Goal: Information Seeking & Learning: Learn about a topic

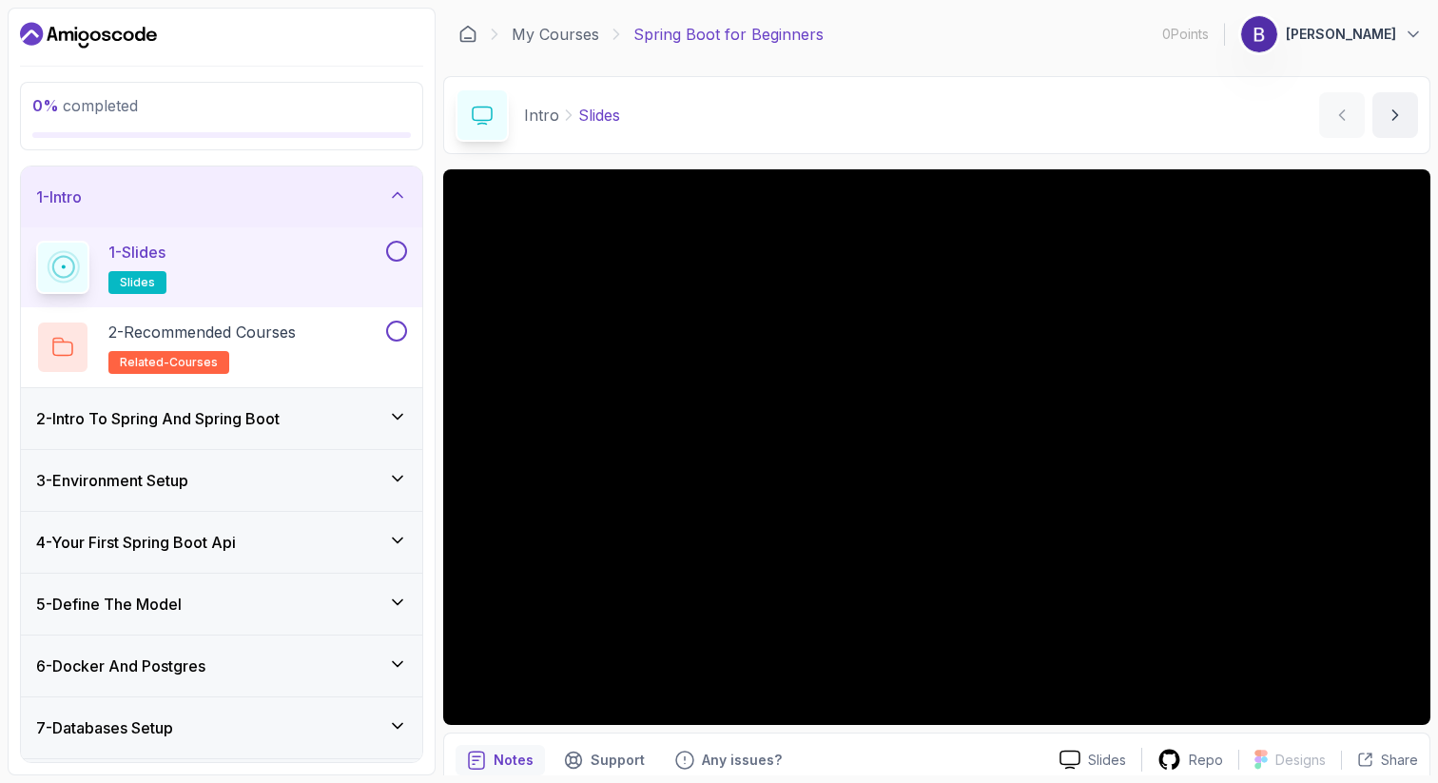
click at [304, 412] on div "2 - Intro To Spring And Spring Boot" at bounding box center [221, 418] width 371 height 23
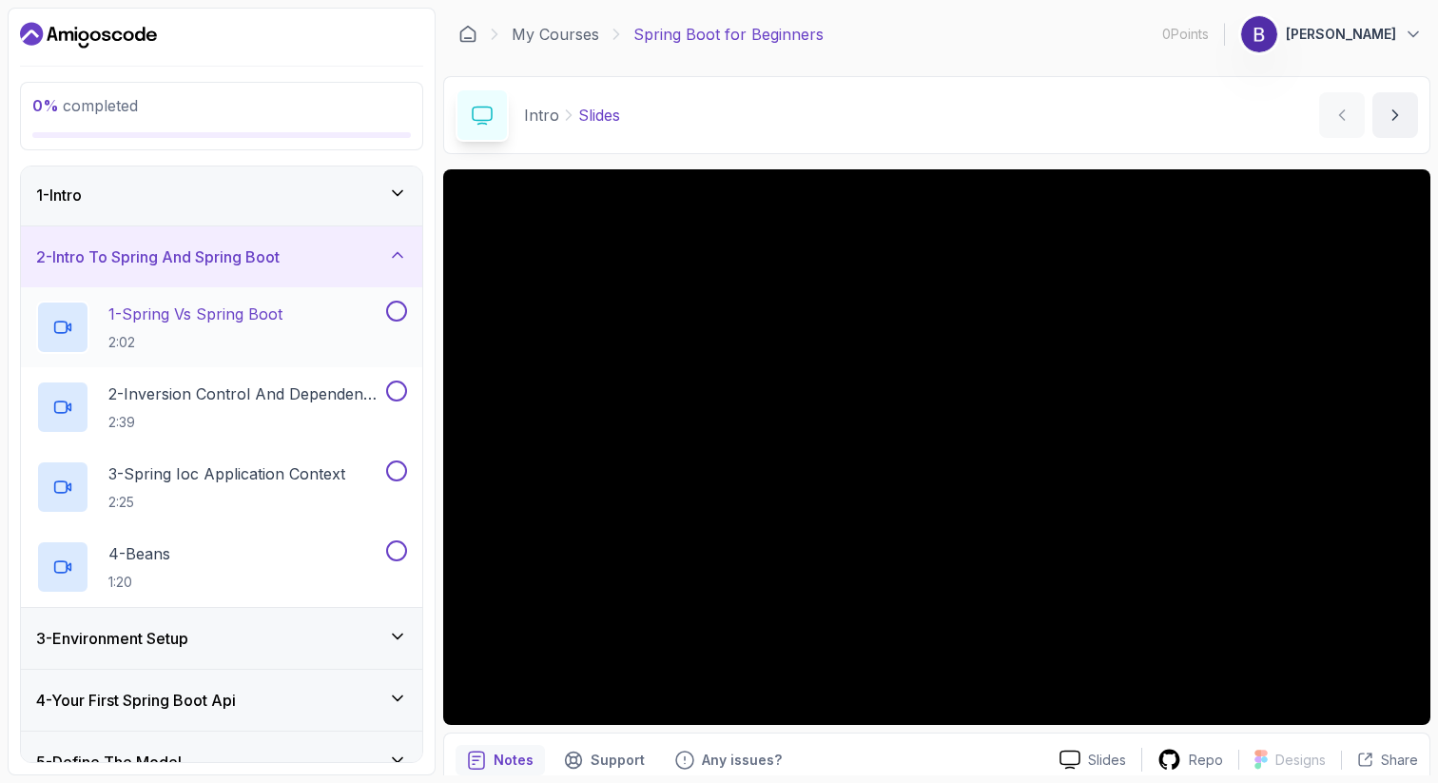
click at [295, 328] on div "1 - Spring Vs Spring Boot 2:02" at bounding box center [209, 327] width 346 height 53
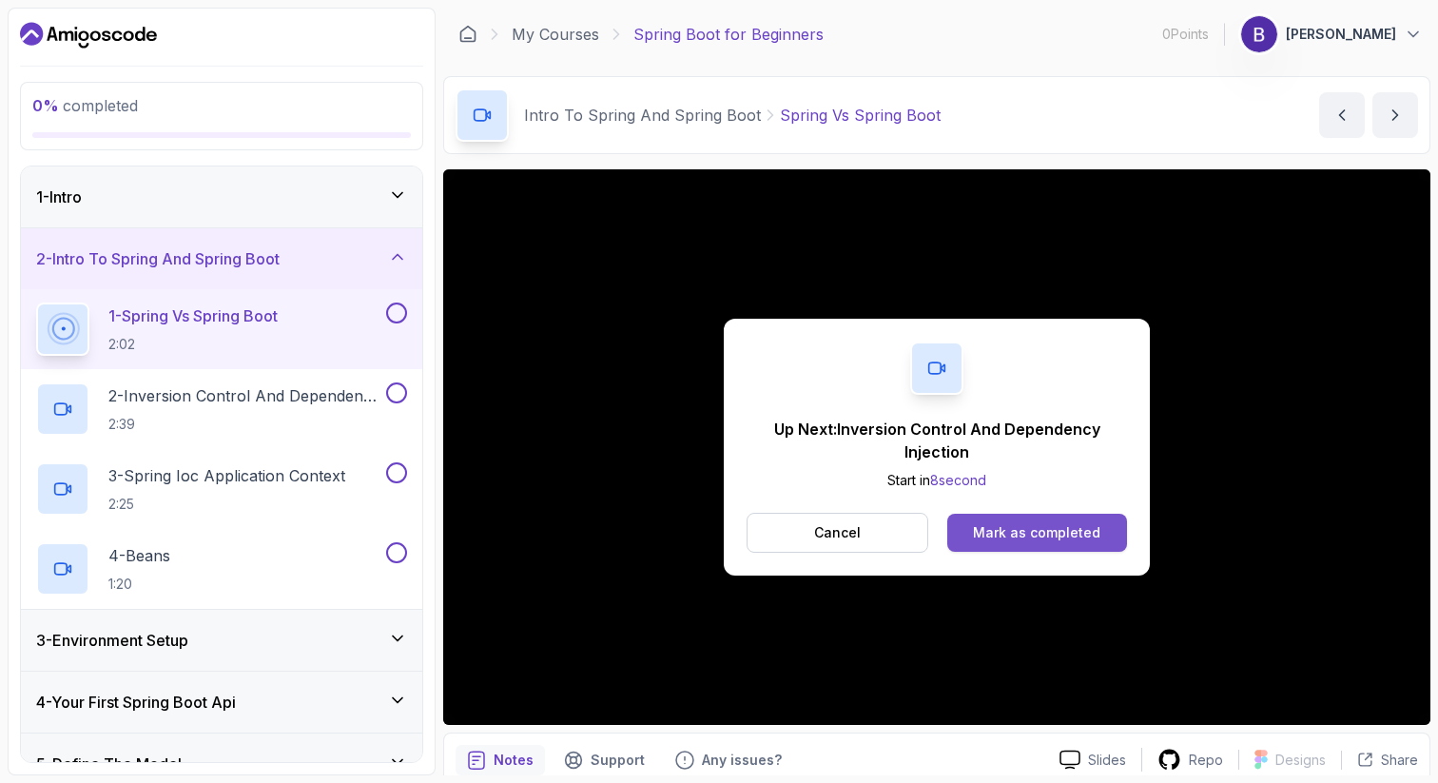
click at [978, 533] on div "Mark as completed" at bounding box center [1036, 532] width 127 height 19
